Goal: Task Accomplishment & Management: Manage account settings

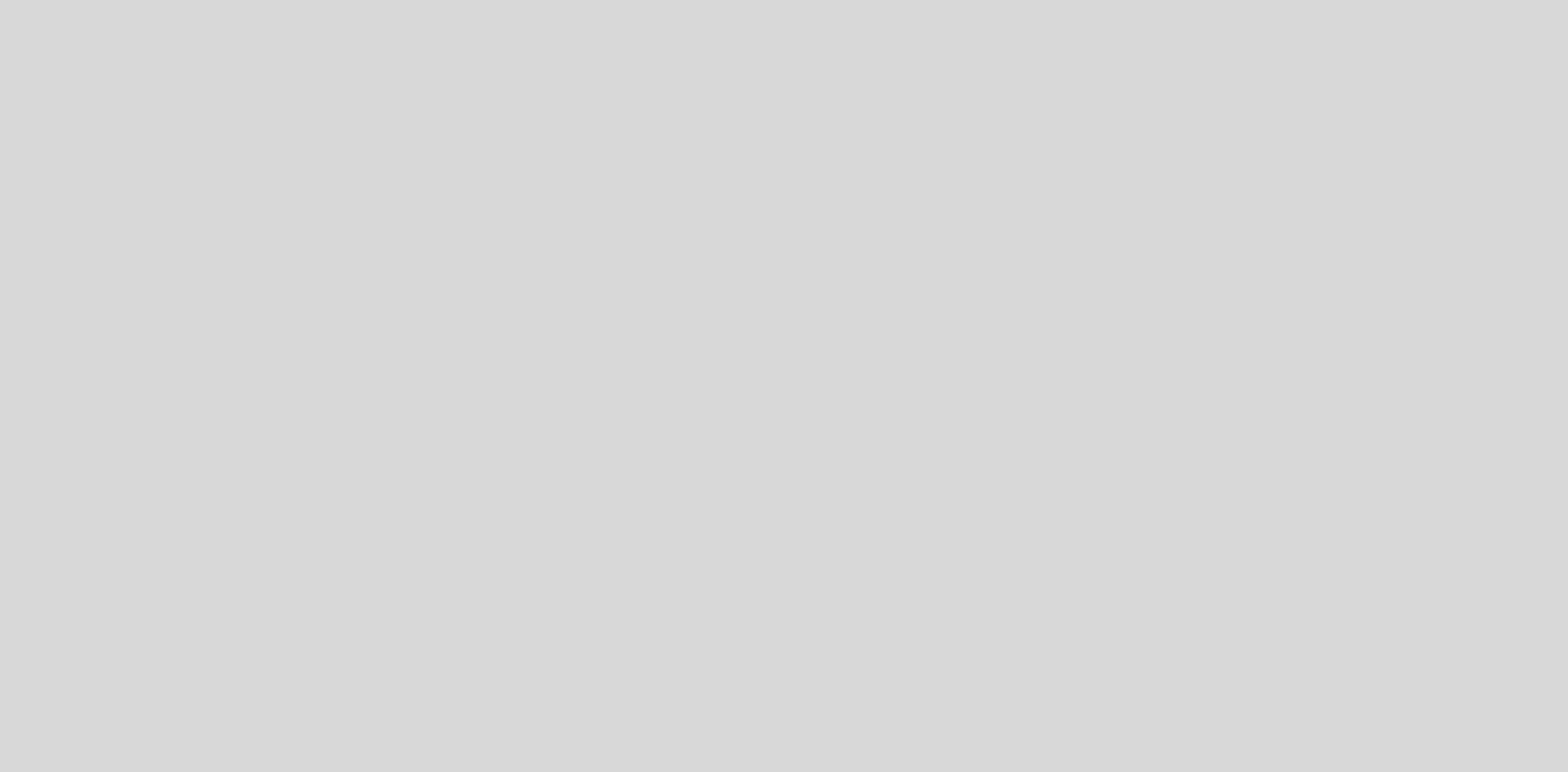
select select "es"
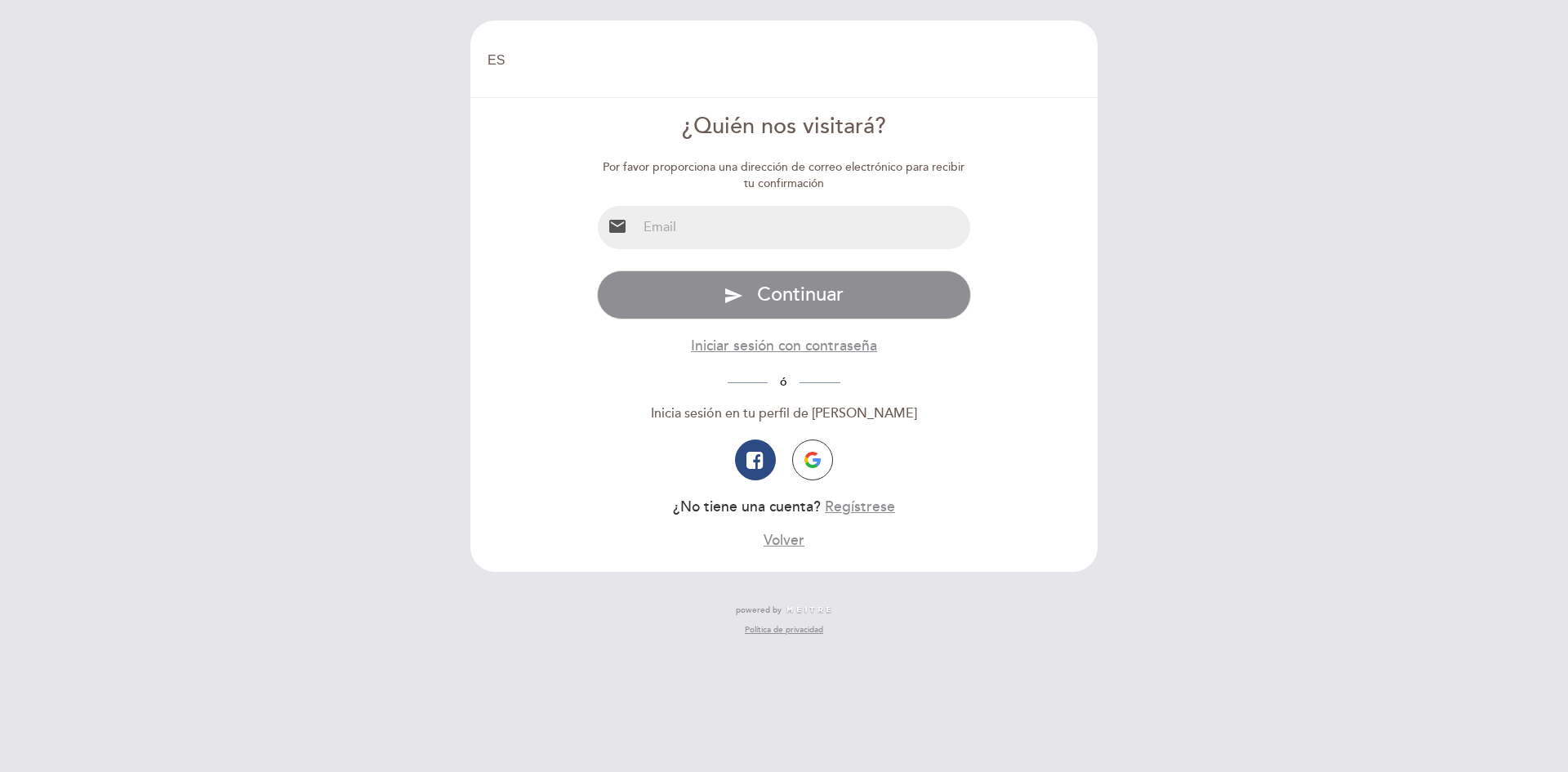
click at [662, 223] on input "email" at bounding box center [804, 227] width 334 height 43
type input "[PERSON_NAME][EMAIL_ADDRESS][DOMAIN_NAME]"
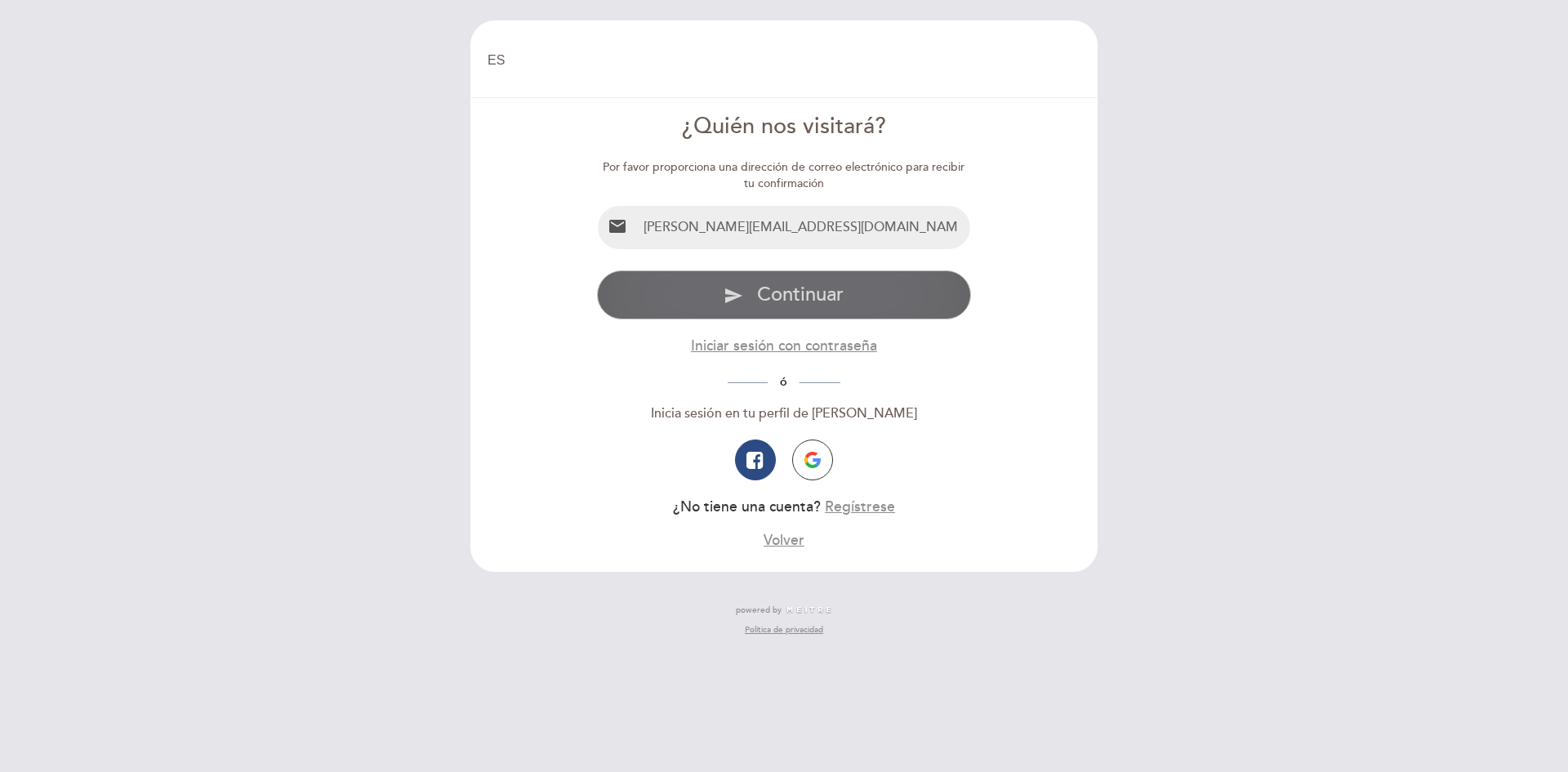
click at [854, 298] on button "send Continuar" at bounding box center [784, 295] width 375 height 49
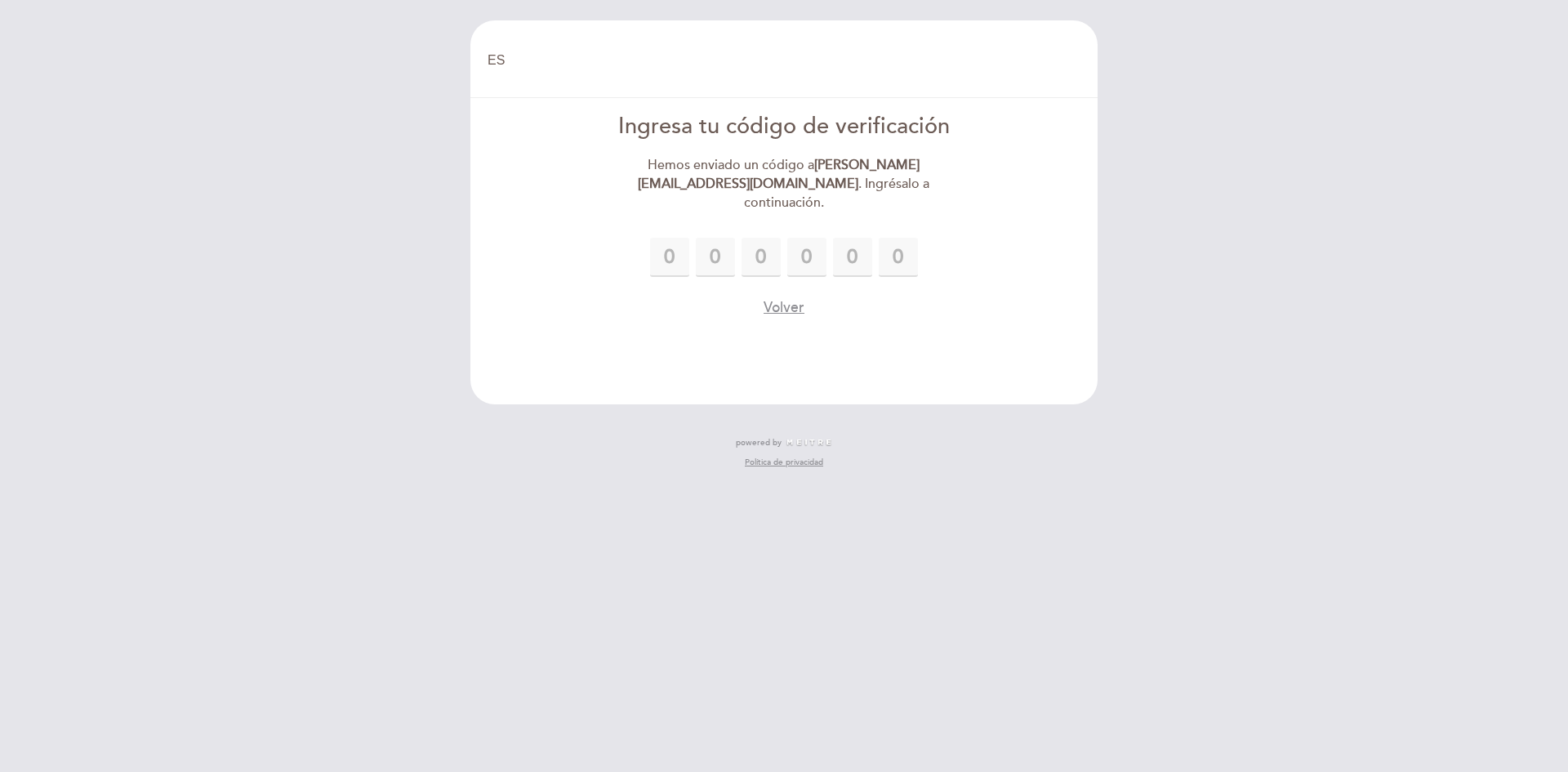
type input "5"
type input "7"
type input "1"
type input "9"
type input "1"
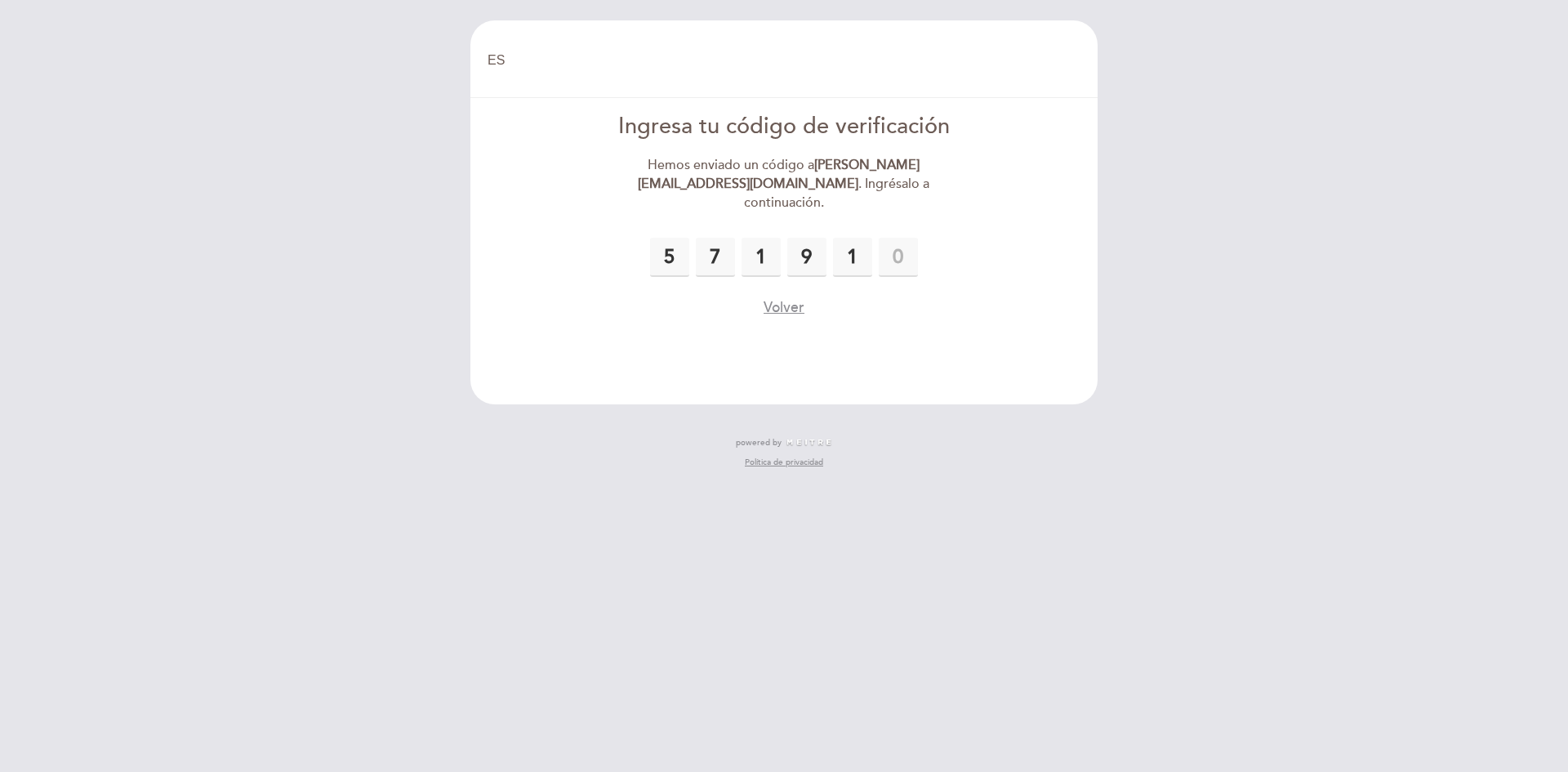
type input "3"
click at [908, 326] on header "EN ES PT [GEOGRAPHIC_DATA] [GEOGRAPHIC_DATA], Cambiar usuario Hacer una reserva…" at bounding box center [784, 212] width 627 height 384
